Goal: Task Accomplishment & Management: Use online tool/utility

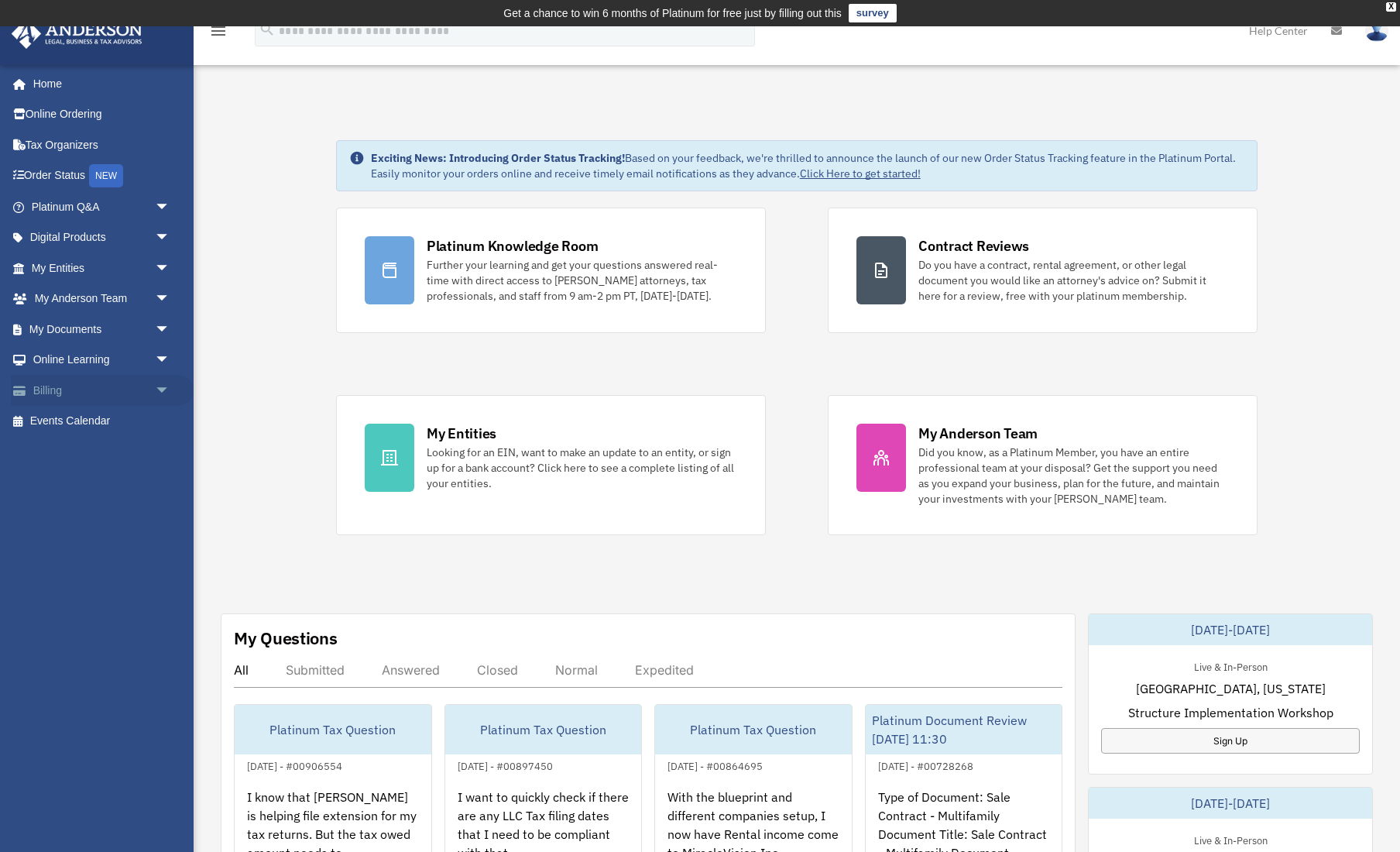
click at [51, 386] on link "Billing arrow_drop_down" at bounding box center [102, 390] width 183 height 31
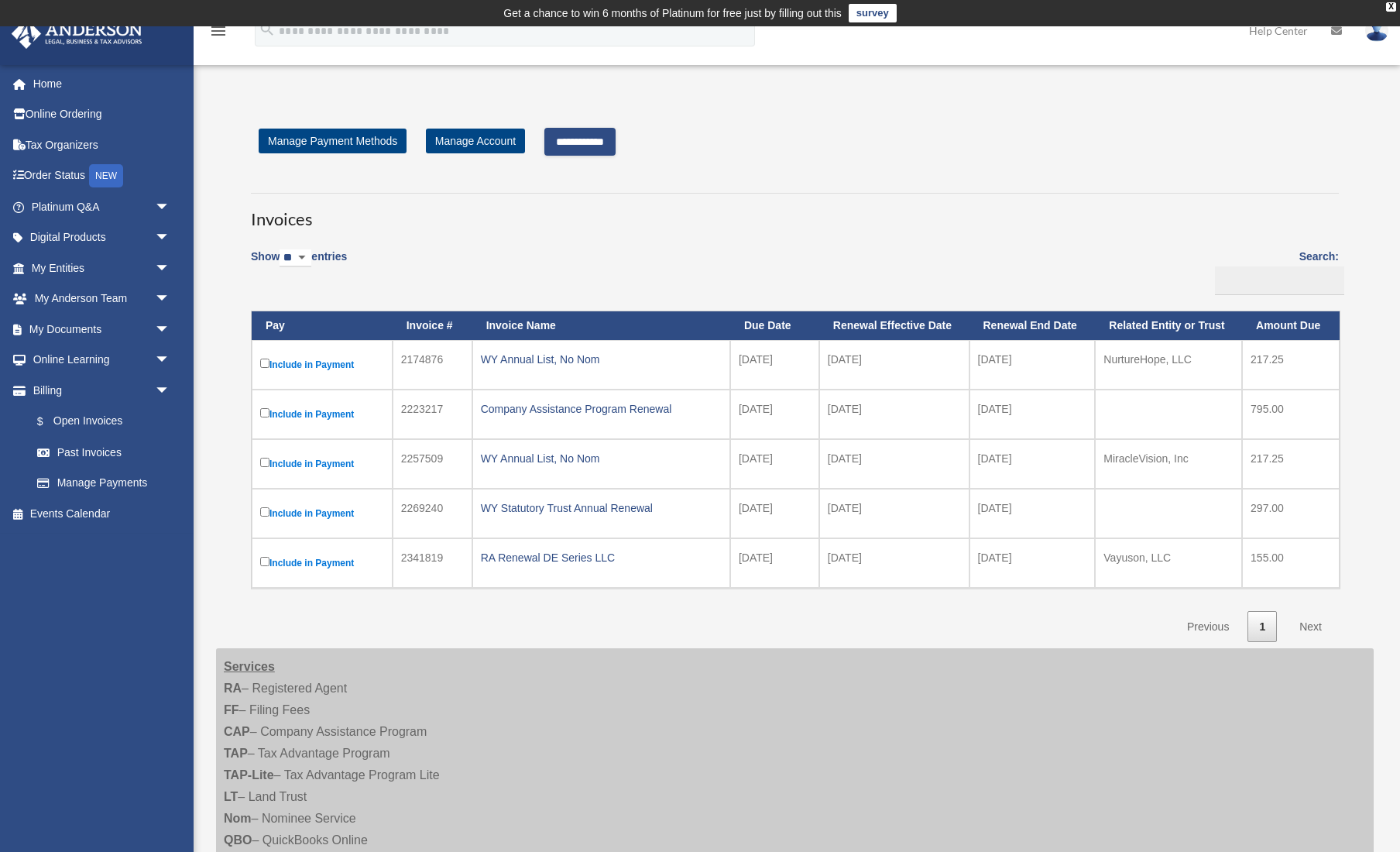
click at [606, 143] on input "**********" at bounding box center [579, 142] width 72 height 28
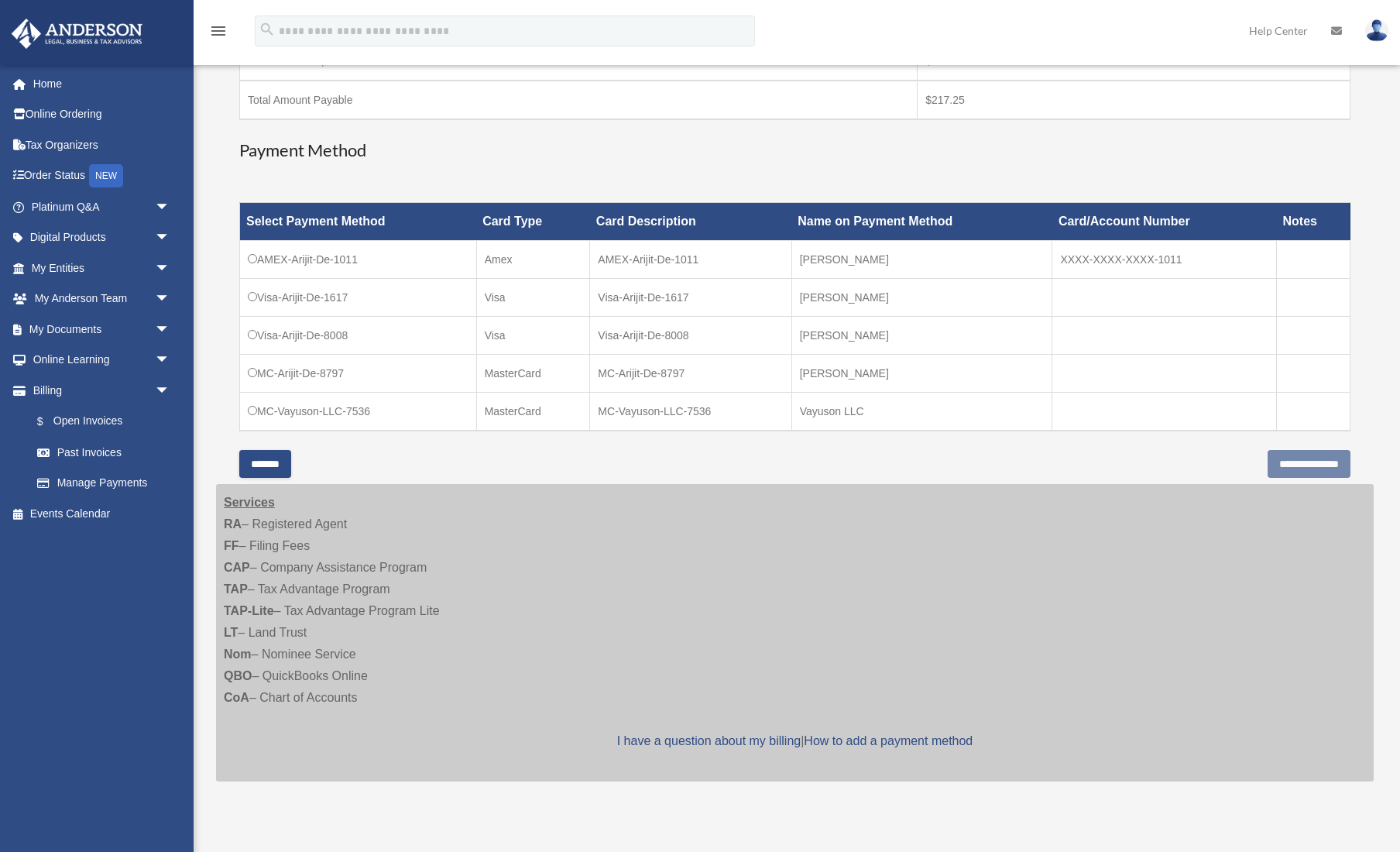
scroll to position [352, 0]
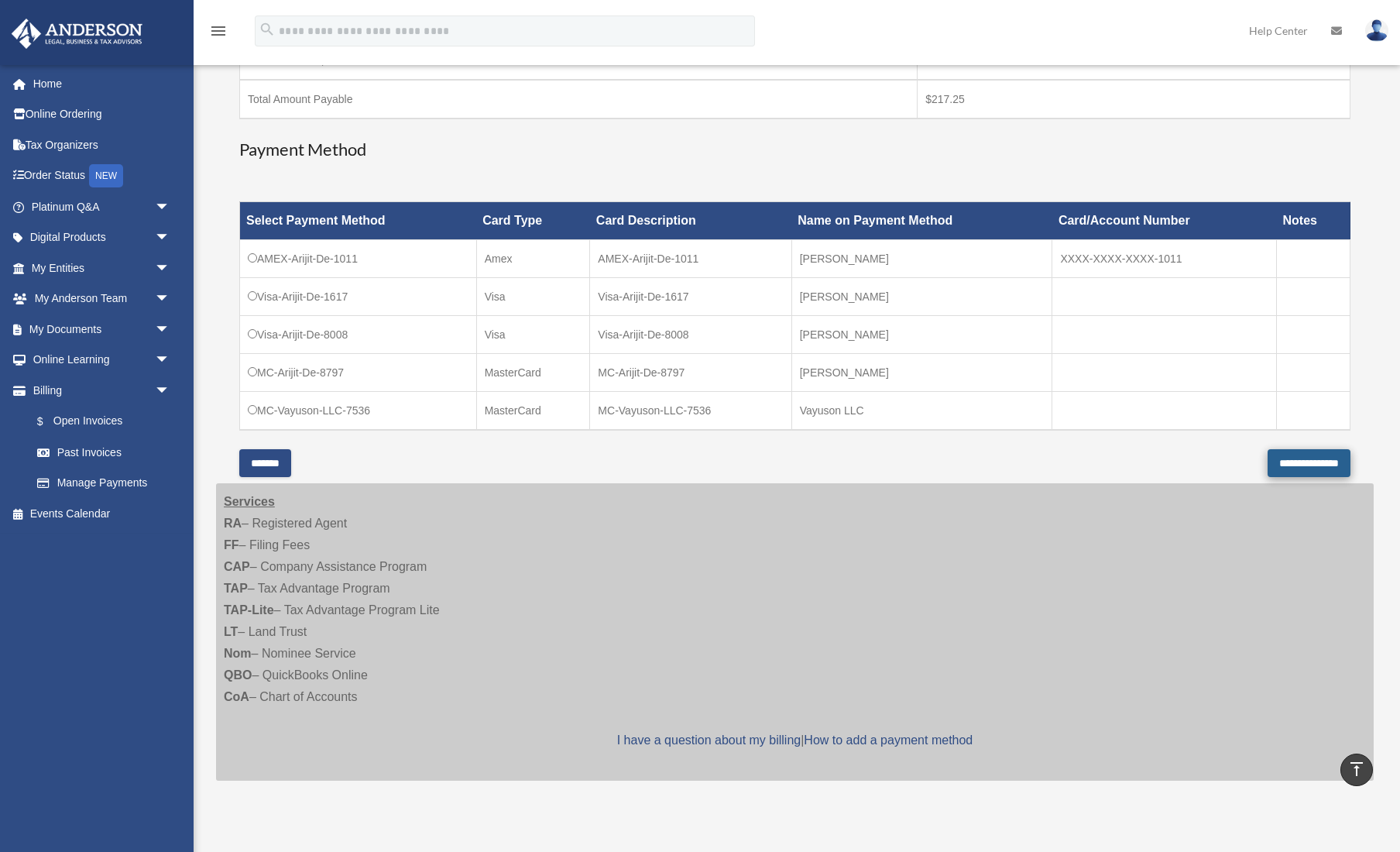
click at [1277, 461] on input "**********" at bounding box center [1309, 463] width 83 height 28
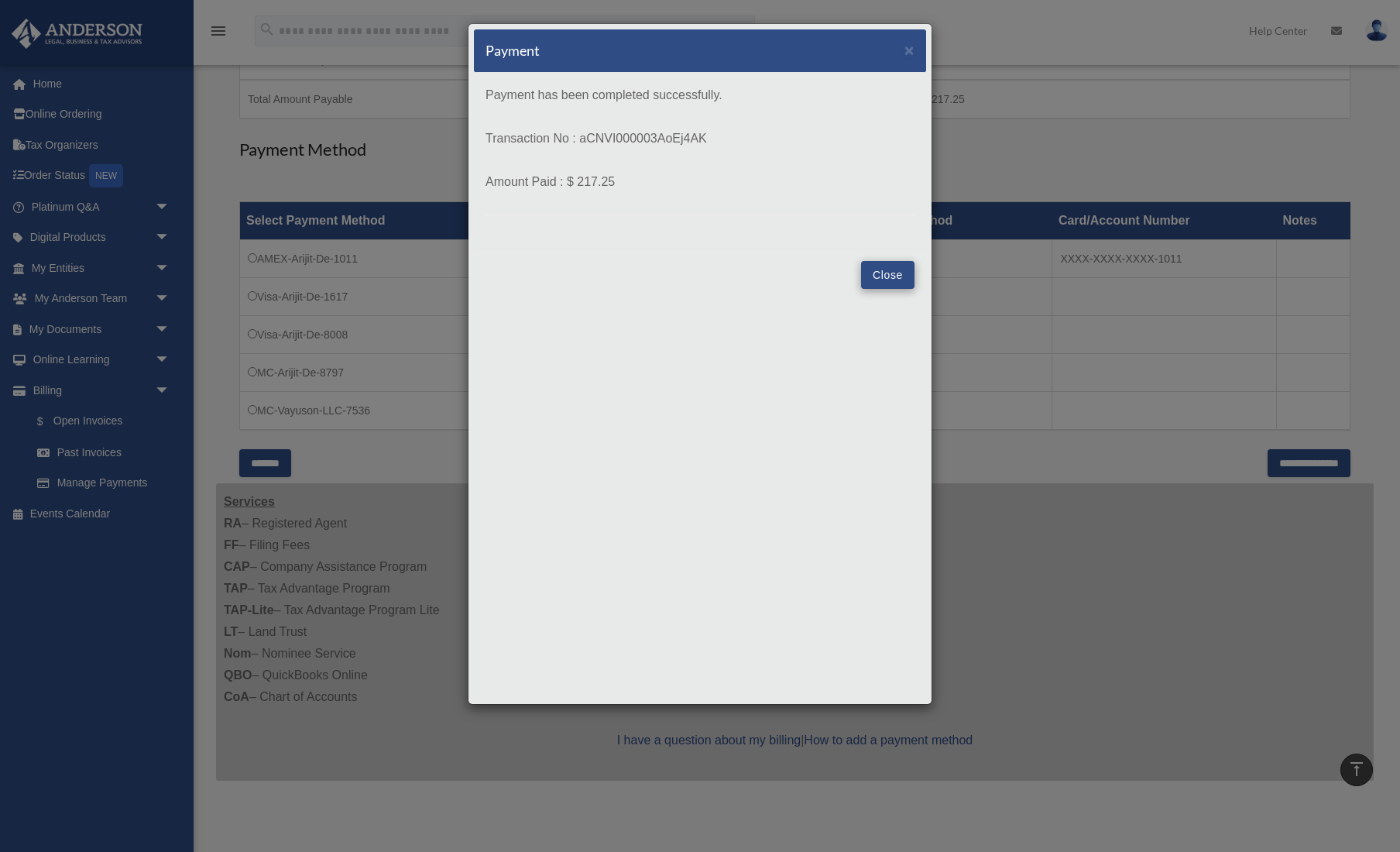
click at [895, 276] on button "Close" at bounding box center [887, 275] width 53 height 28
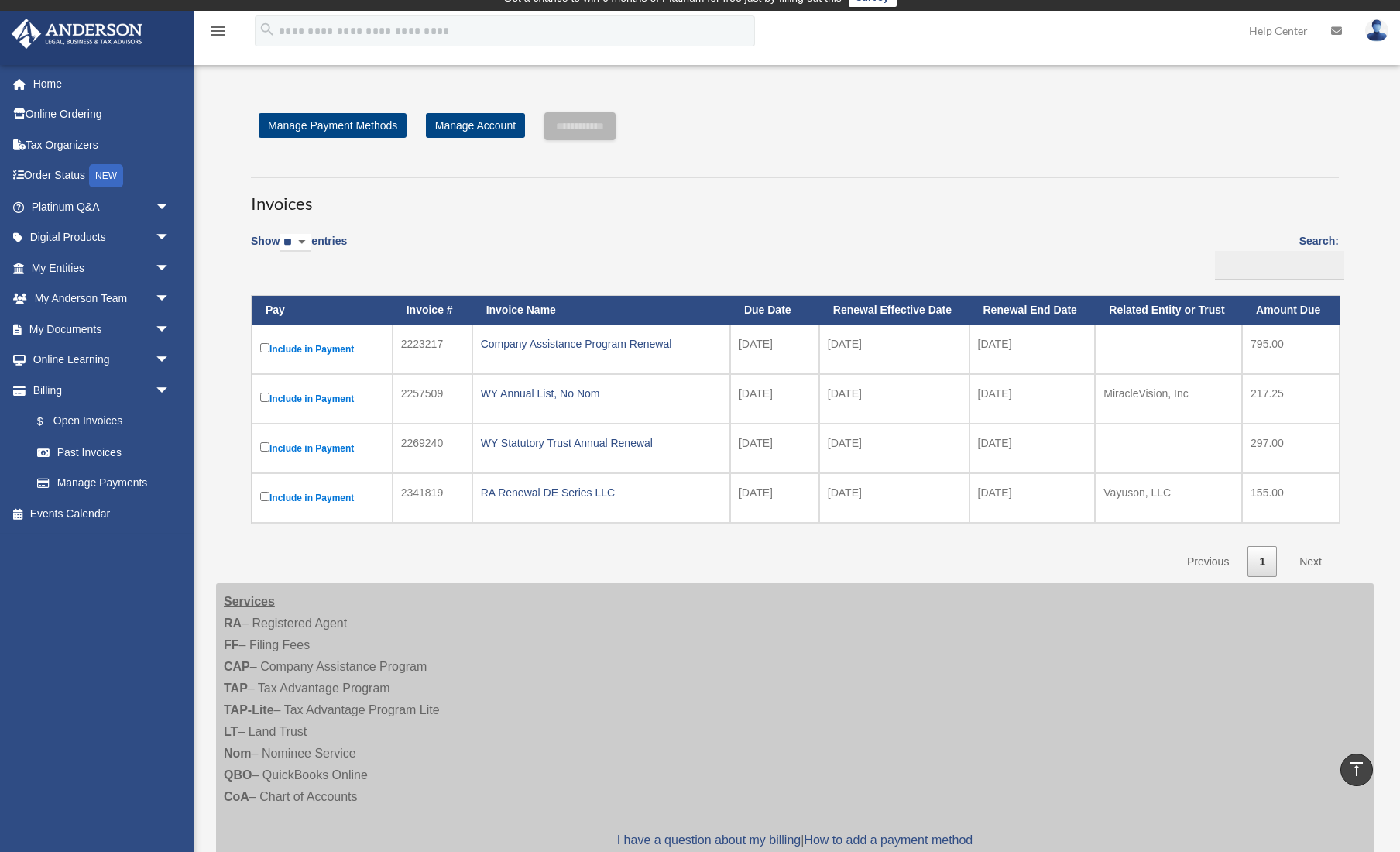
scroll to position [2, 0]
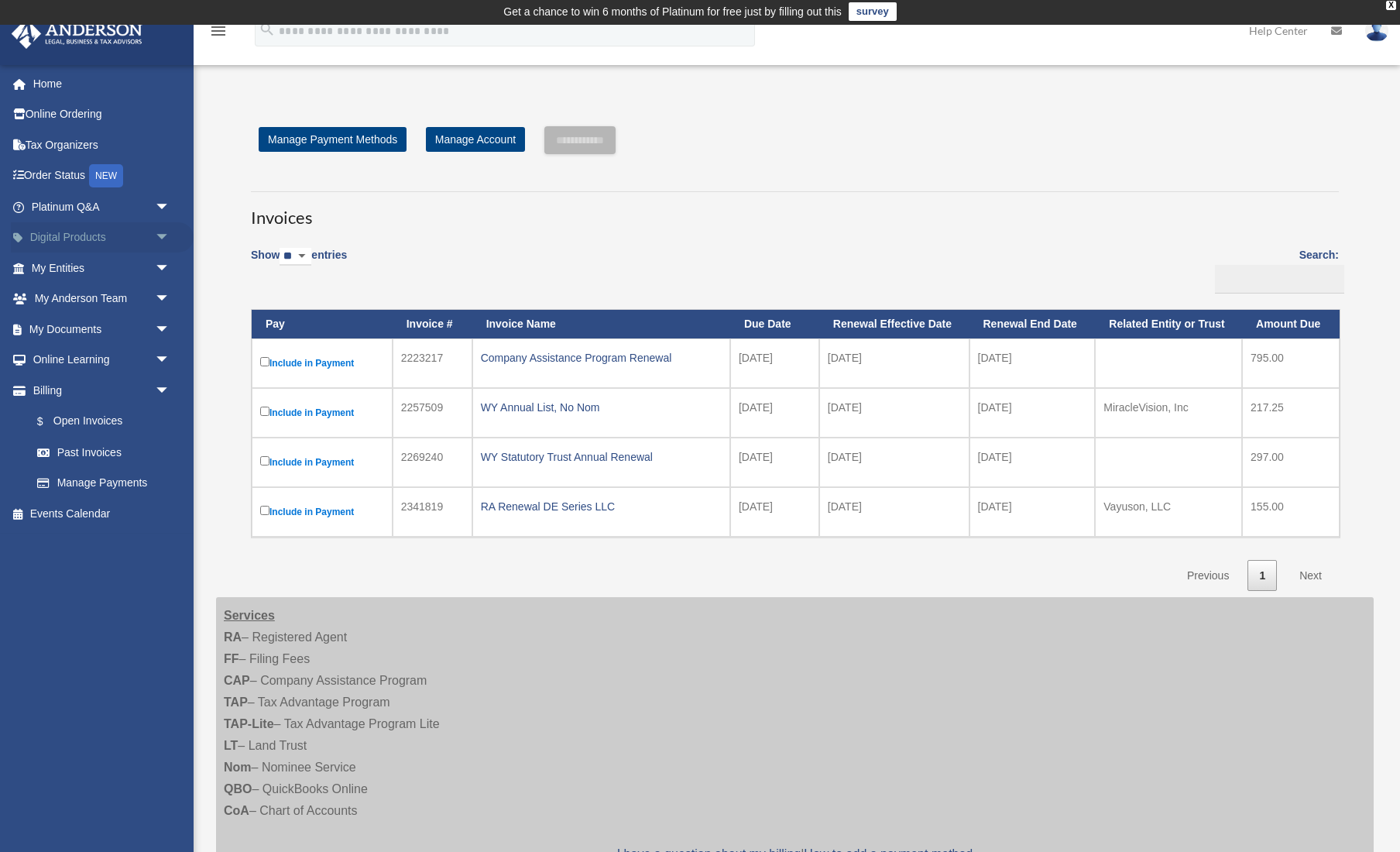
click at [101, 242] on link "Digital Products arrow_drop_down" at bounding box center [102, 238] width 183 height 31
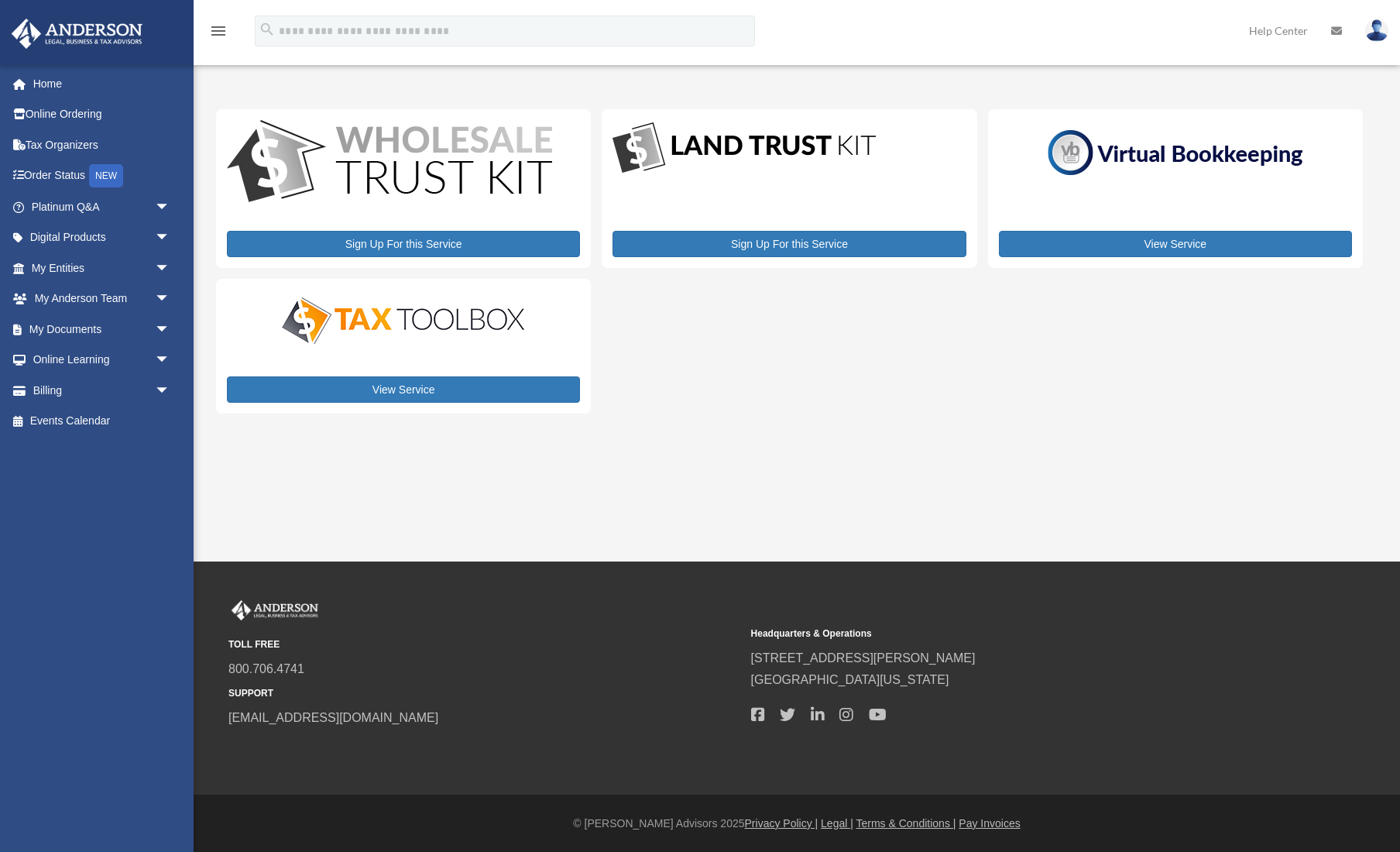
click at [163, 205] on span "arrow_drop_down" at bounding box center [170, 207] width 31 height 32
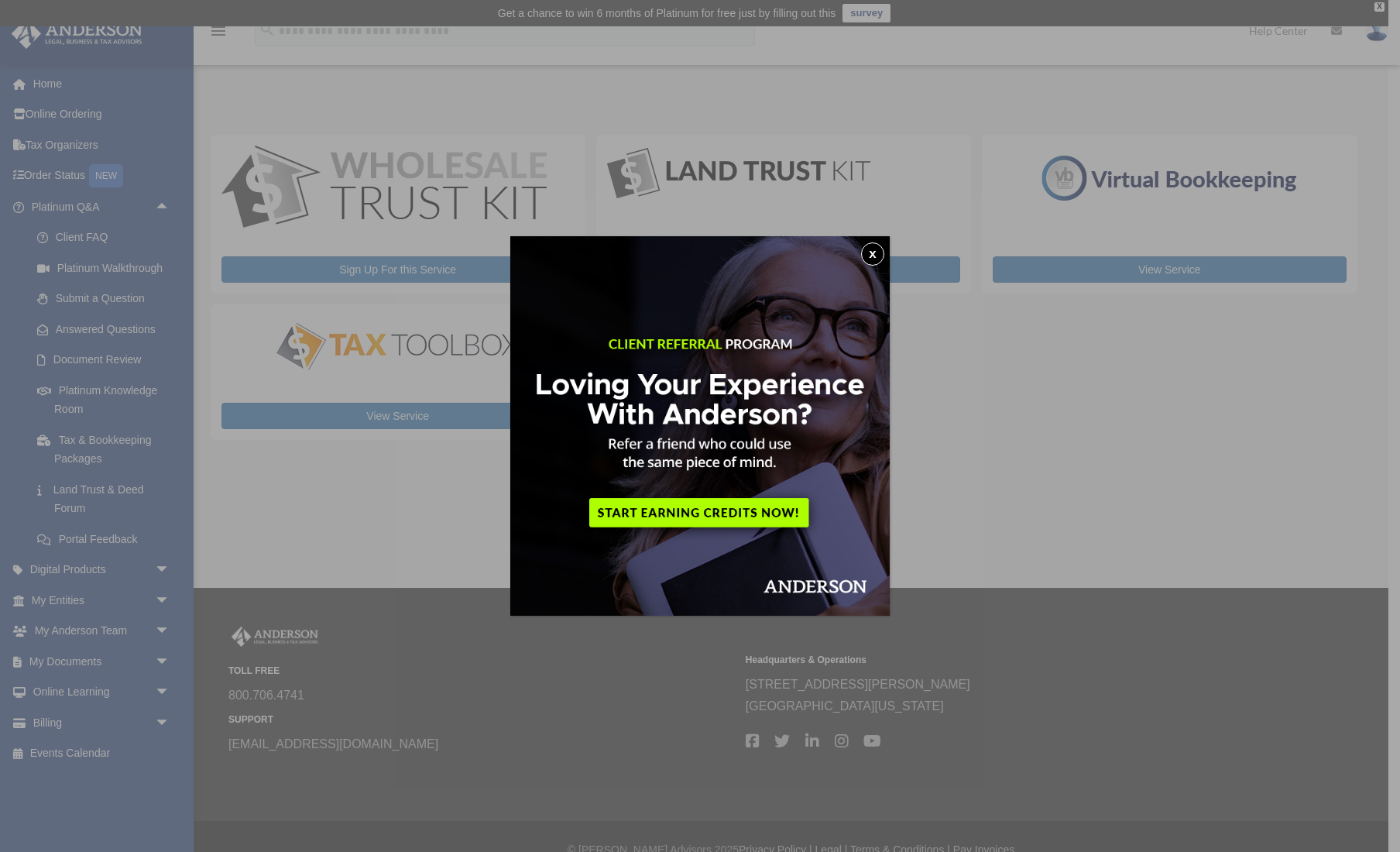
click at [872, 252] on button "x" at bounding box center [872, 254] width 23 height 23
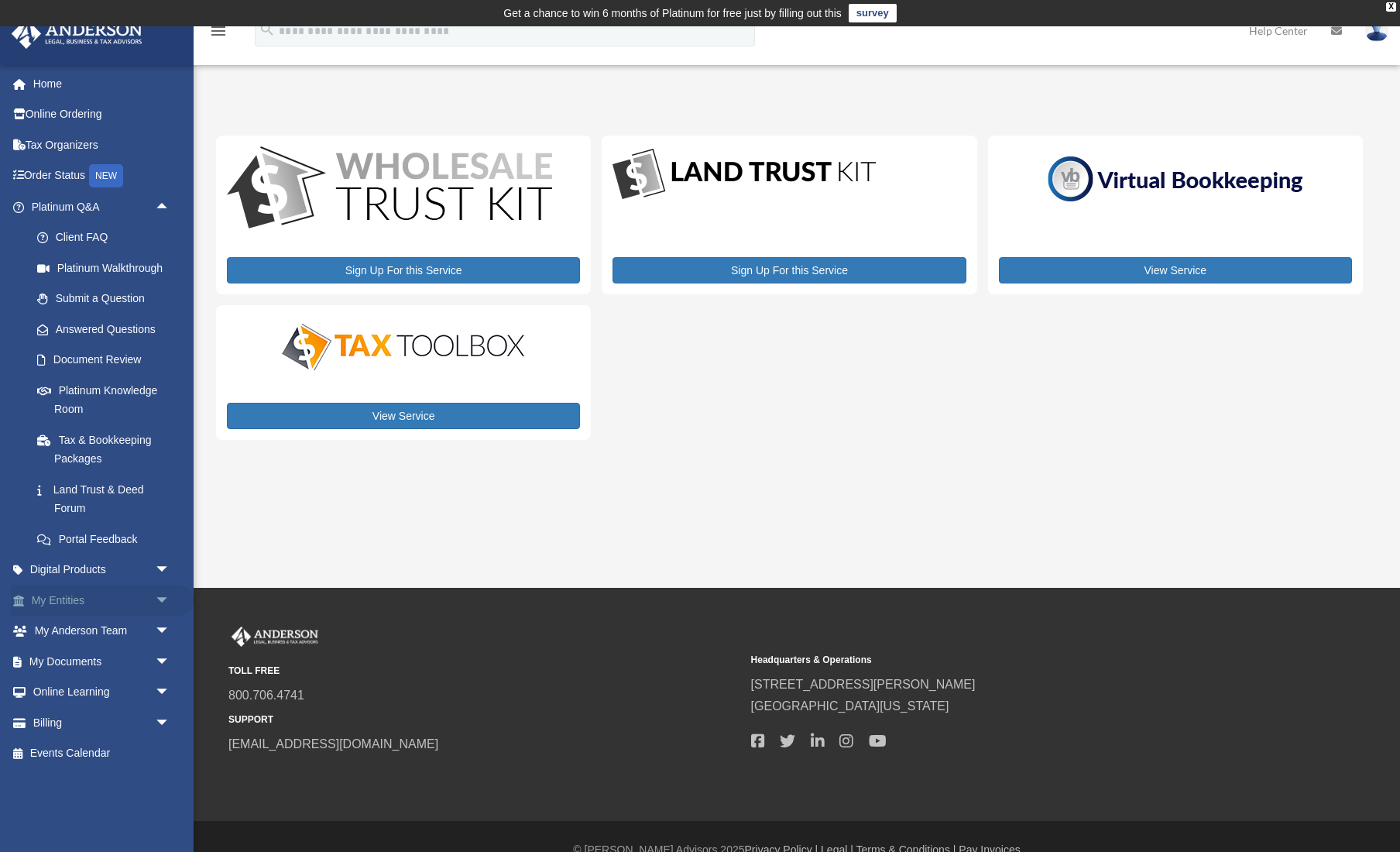
click at [163, 591] on span "arrow_drop_down" at bounding box center [170, 600] width 31 height 32
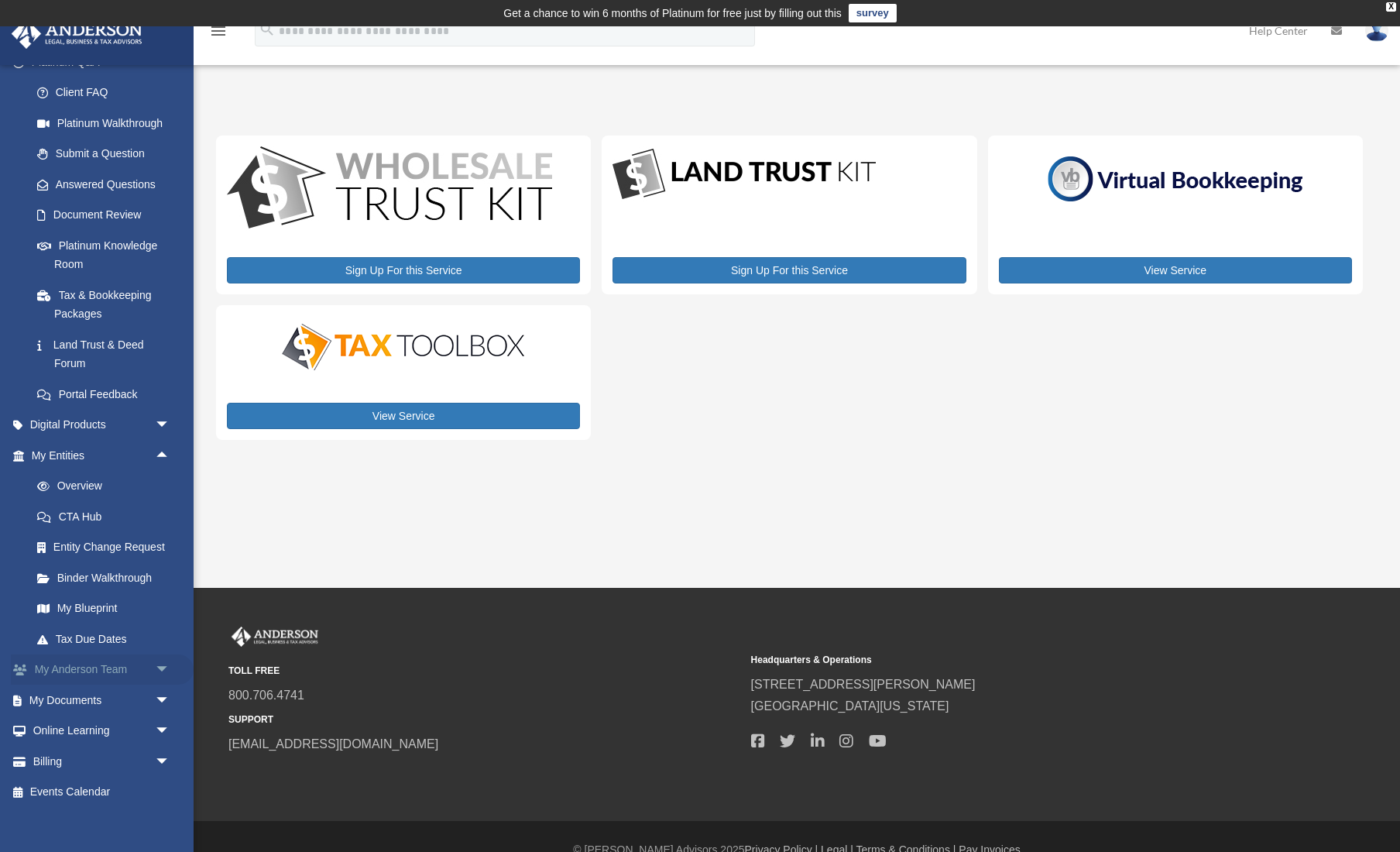
scroll to position [144, 0]
click at [161, 696] on span "arrow_drop_down" at bounding box center [170, 701] width 31 height 32
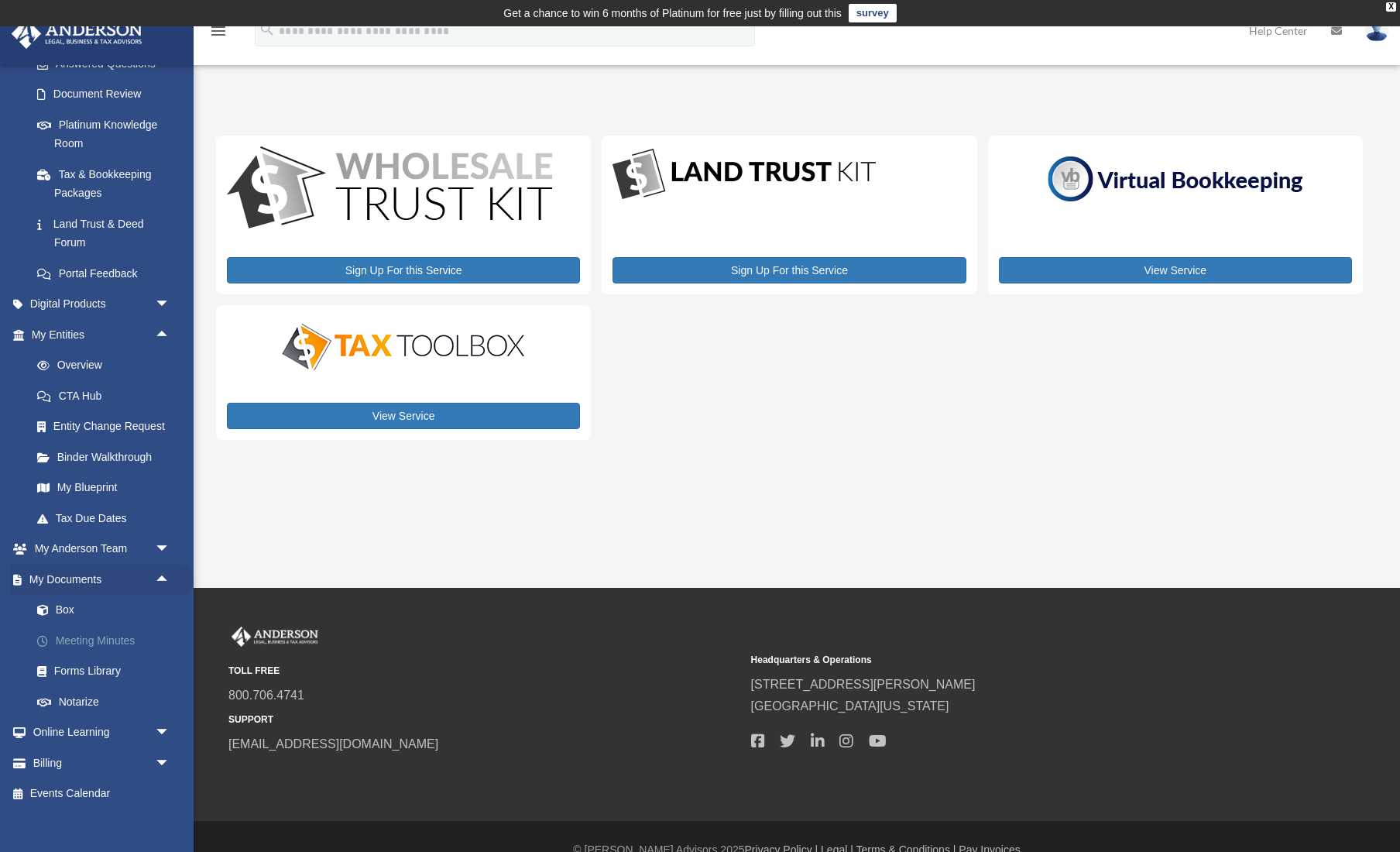
scroll to position [265, 0]
click at [111, 635] on link "Meeting Minutes" at bounding box center [107, 641] width 172 height 31
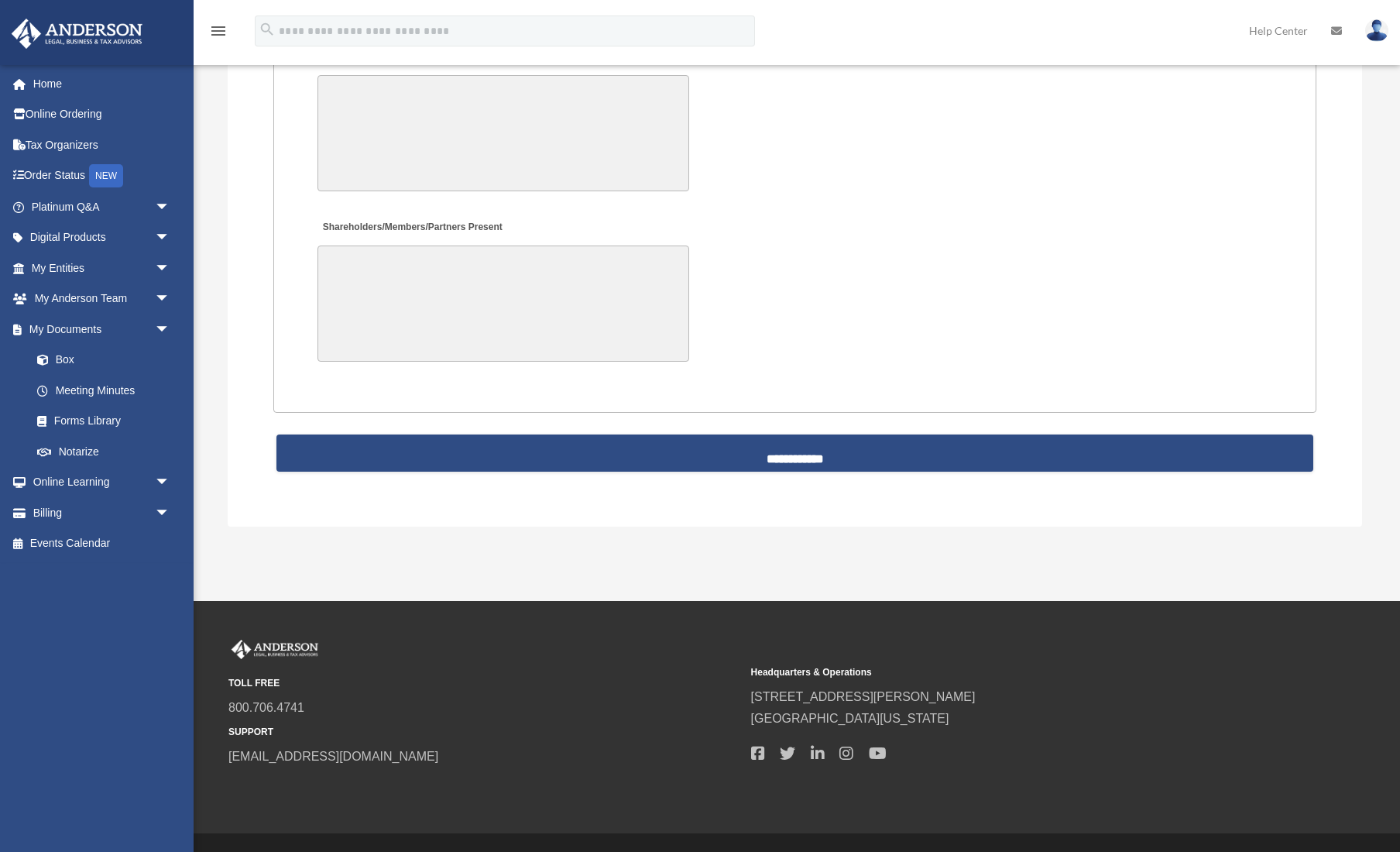
scroll to position [3262, 0]
